Goal: Information Seeking & Learning: Check status

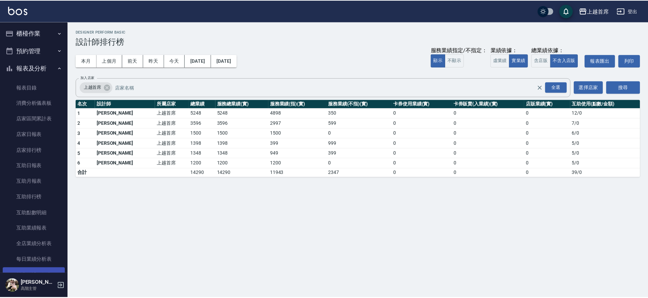
scroll to position [140, 0]
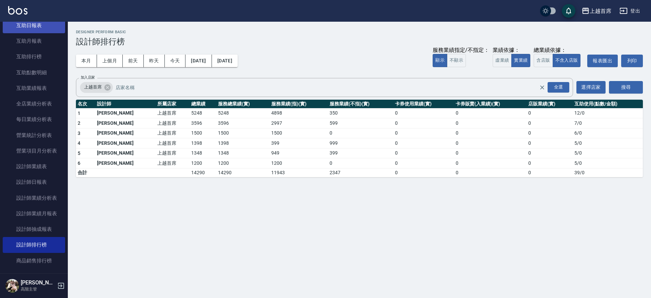
click at [35, 25] on link "互助日報表" at bounding box center [34, 26] width 62 height 16
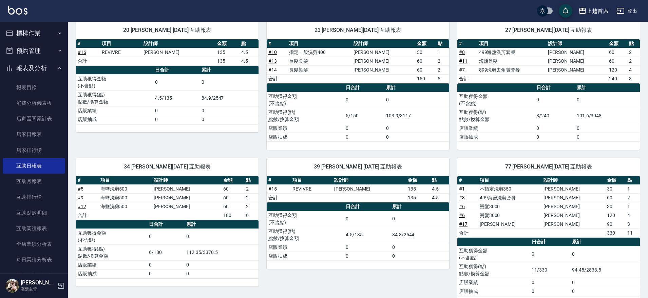
click at [20, 33] on button "櫃檯作業" at bounding box center [34, 33] width 62 height 18
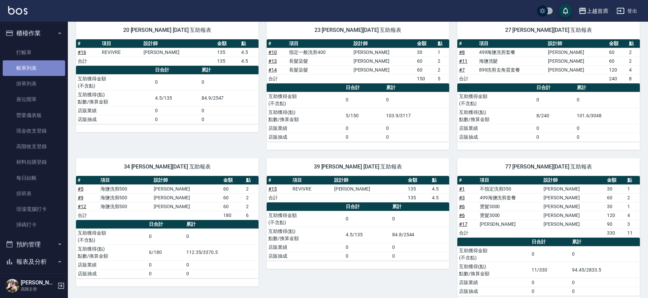
click at [37, 69] on link "帳單列表" at bounding box center [34, 68] width 62 height 16
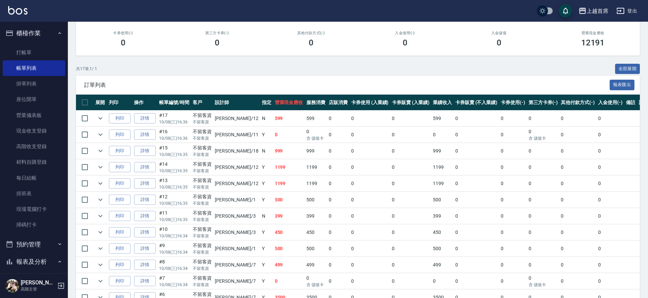
scroll to position [85, 0]
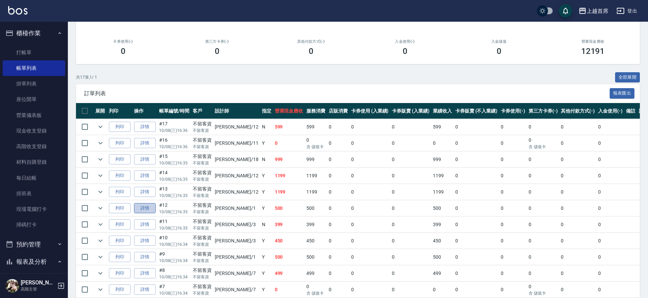
click at [147, 211] on link "詳情" at bounding box center [145, 208] width 22 height 11
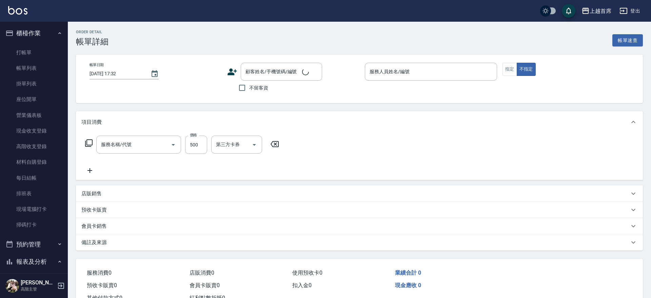
type input "[DATE] 16:35"
checkbox input "true"
type input "[PERSON_NAME]-1"
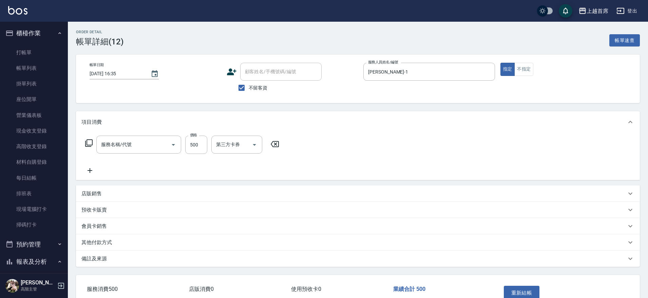
type input "海鹽洗剪500(2500)"
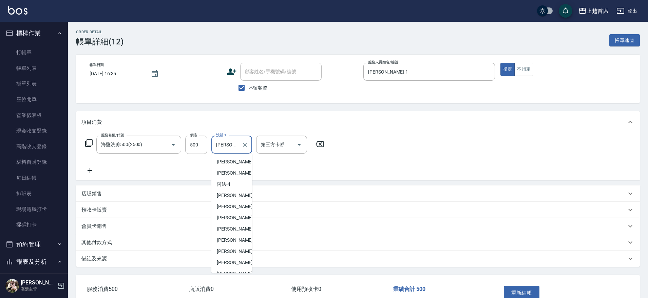
click at [236, 145] on input "[PERSON_NAME]-34" at bounding box center [226, 145] width 24 height 12
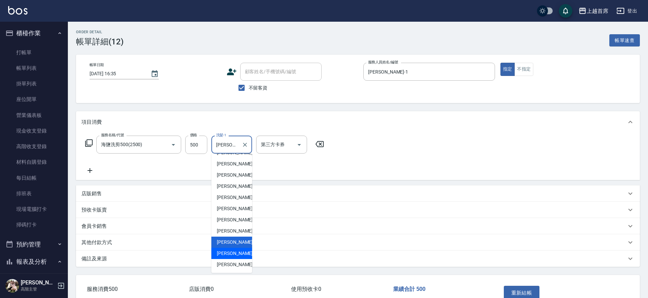
drag, startPoint x: 235, startPoint y: 254, endPoint x: 239, endPoint y: 248, distance: 7.4
click at [235, 254] on span "[PERSON_NAME] -39" at bounding box center [238, 253] width 43 height 7
type input "[PERSON_NAME]-39"
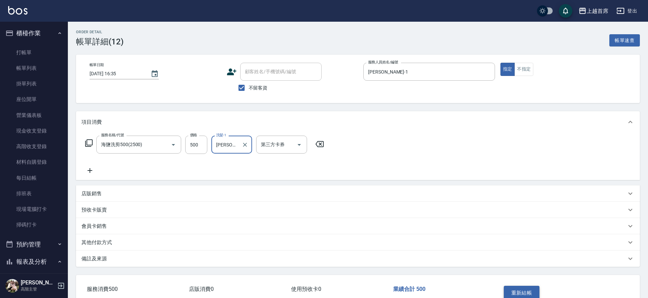
drag, startPoint x: 523, startPoint y: 286, endPoint x: 518, endPoint y: 286, distance: 5.8
click at [523, 286] on button "重新結帳" at bounding box center [522, 293] width 36 height 14
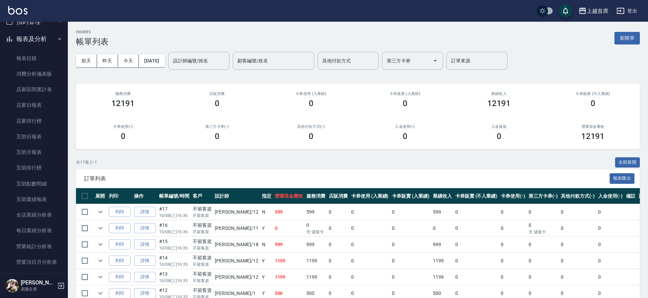
scroll to position [220, 0]
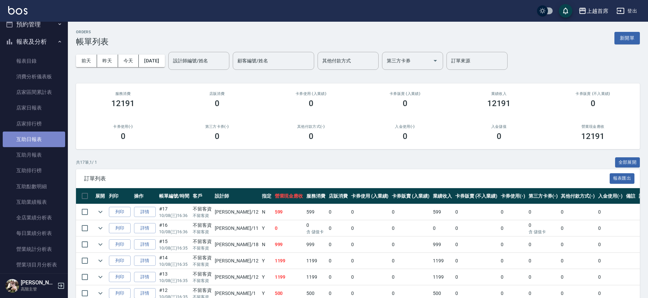
click at [41, 138] on link "互助日報表" at bounding box center [34, 140] width 62 height 16
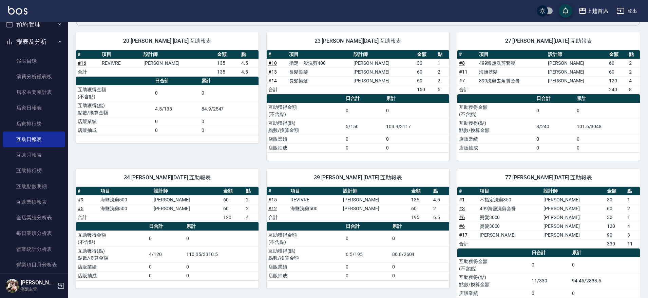
scroll to position [68, 0]
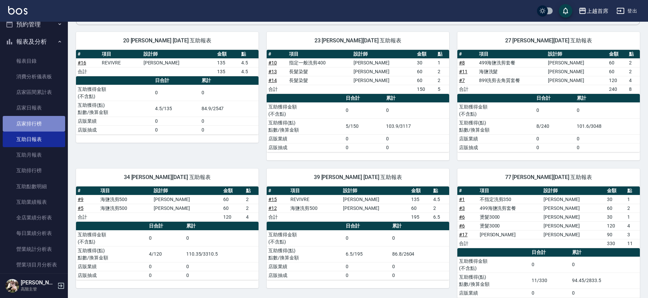
click at [37, 120] on link "店家排行榜" at bounding box center [34, 124] width 62 height 16
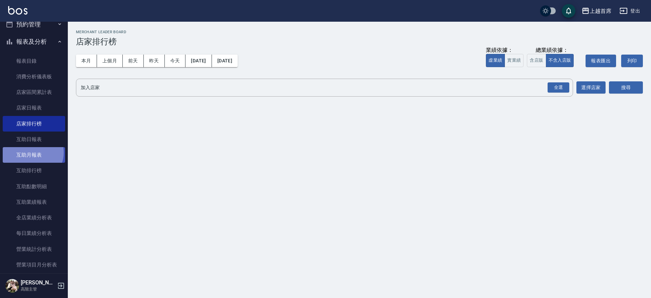
click at [32, 153] on link "互助月報表" at bounding box center [34, 155] width 62 height 16
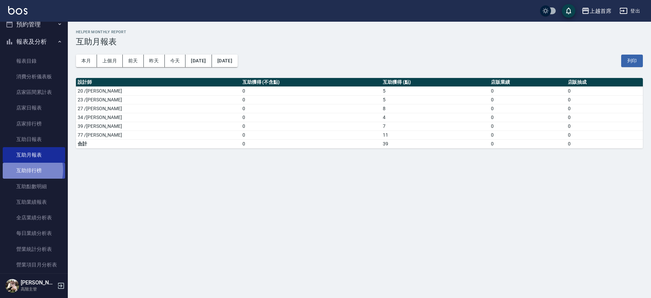
click at [18, 170] on link "互助排行榜" at bounding box center [34, 171] width 62 height 16
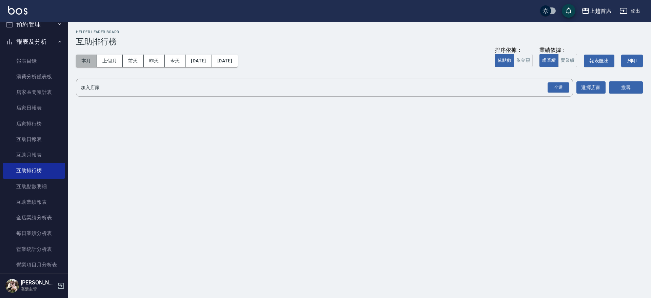
click at [90, 63] on button "本月" at bounding box center [86, 61] width 21 height 13
click at [84, 64] on button "本月" at bounding box center [86, 61] width 21 height 13
click at [552, 91] on div "全選" at bounding box center [559, 87] width 22 height 11
click at [576, 86] on div "加入店家 上越首席 全選 加入店家 選擇店家" at bounding box center [341, 88] width 530 height 19
click at [578, 87] on button "選擇店家" at bounding box center [591, 88] width 29 height 13
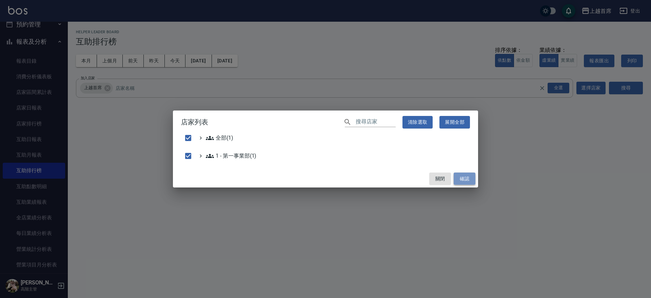
click at [467, 178] on button "確認" at bounding box center [465, 179] width 22 height 13
checkbox input "false"
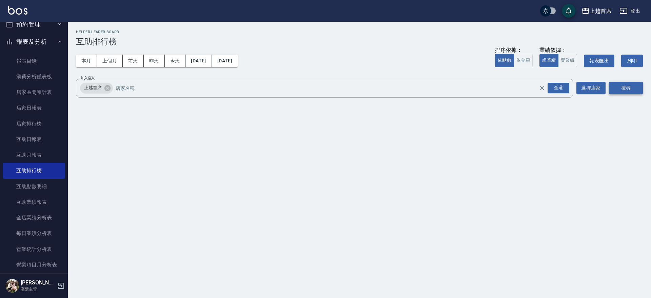
click at [632, 86] on button "搜尋" at bounding box center [626, 88] width 34 height 13
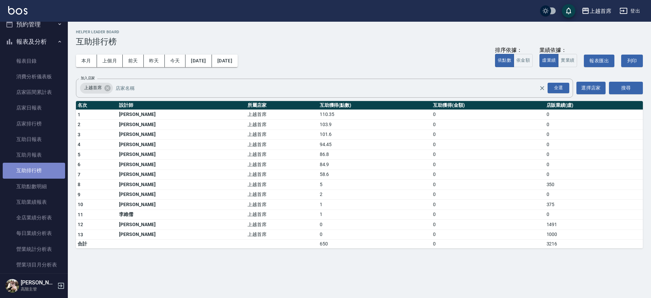
click at [39, 172] on link "互助排行榜" at bounding box center [34, 171] width 62 height 16
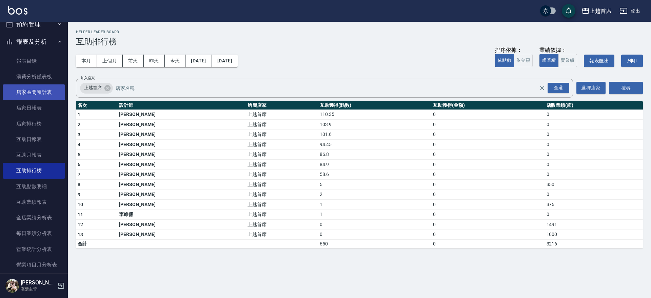
click at [48, 89] on link "店家區間累計表" at bounding box center [34, 92] width 62 height 16
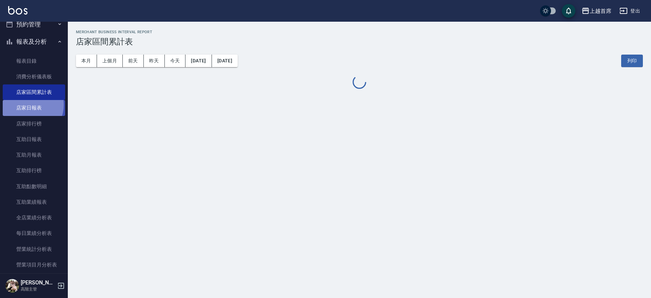
click at [26, 105] on link "店家日報表" at bounding box center [34, 108] width 62 height 16
